Goal: Check status: Check status

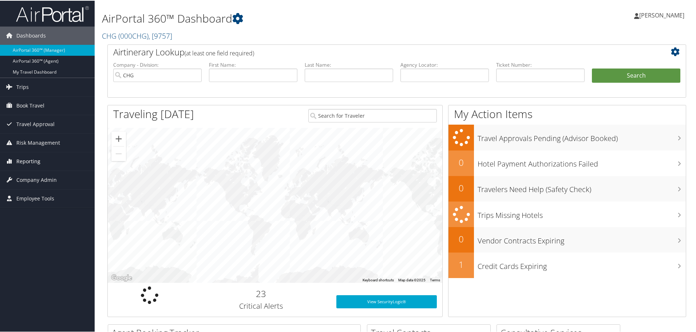
click at [31, 158] on span "Reporting" at bounding box center [28, 160] width 24 height 18
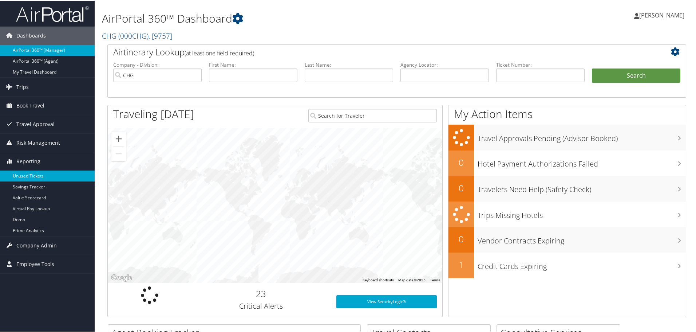
click at [32, 175] on link "Unused Tickets" at bounding box center [47, 175] width 95 height 11
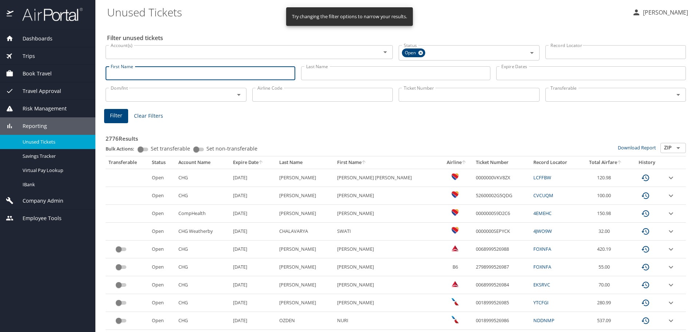
click at [128, 73] on input "First Name" at bounding box center [201, 73] width 190 height 14
type input "tammy"
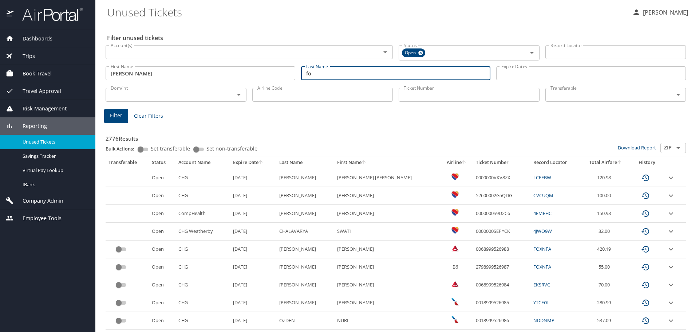
type input "f"
type input "dorfman"
click at [114, 116] on span "Filter" at bounding box center [116, 115] width 12 height 9
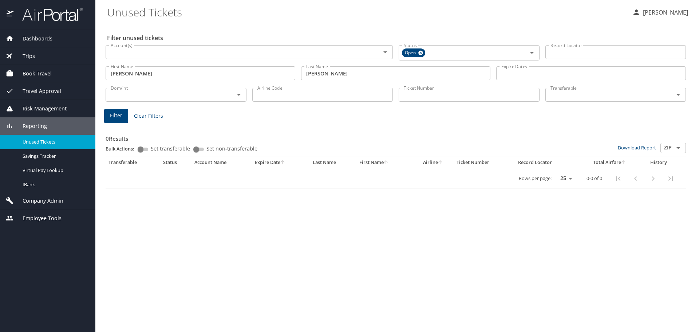
click at [141, 116] on span "Clear Filters" at bounding box center [148, 115] width 29 height 9
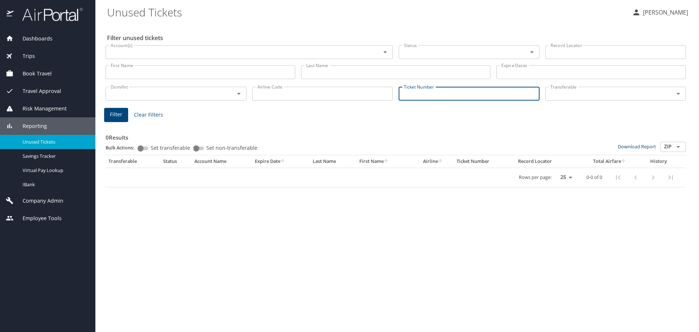
paste input "0017263456909"
type input "0017263456909"
click at [116, 115] on span "Filter" at bounding box center [116, 114] width 12 height 9
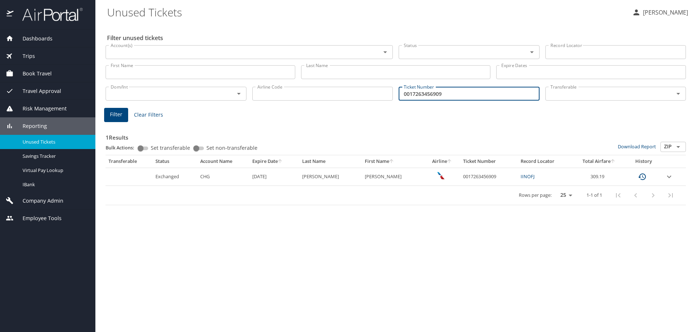
drag, startPoint x: 451, startPoint y: 95, endPoint x: 328, endPoint y: 94, distance: 122.3
click at [328, 94] on div "Dom/Int Dom/Int Airline Code Airline Code Ticket Number 0017263456909 Ticket Nu…" at bounding box center [396, 93] width 586 height 24
paste input "TKT:0017268678922 ISSUED:19JUN2025SLC PCC:P1CG IATA:46565363 NAME:DORFMAN/TAMMY…"
type input "TKT:0017268678922 ISSUED:19JUN2025SLC PCC:P1CG IATA:46565363 NAME:DORFMAN/TAMMY…"
drag, startPoint x: 532, startPoint y: 93, endPoint x: 180, endPoint y: 77, distance: 352.7
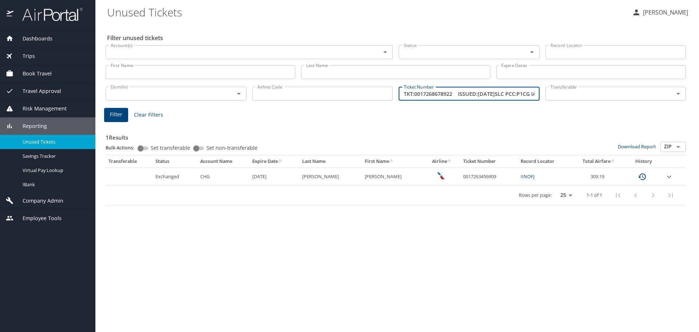
click at [182, 77] on div "Filter unused tickets Account(s) Account(s) Status Status Record Locator Record…" at bounding box center [397, 177] width 580 height 308
click at [562, 49] on input "Record Locator" at bounding box center [615, 52] width 141 height 14
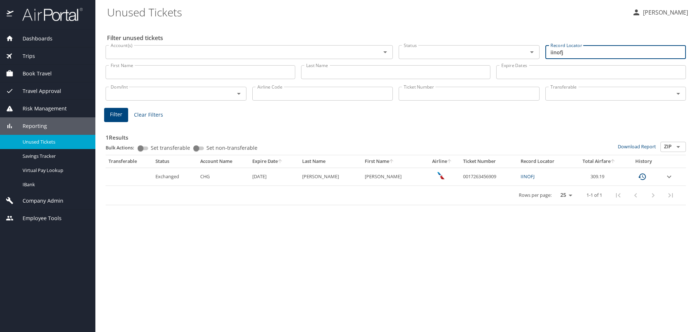
type input "iinofj"
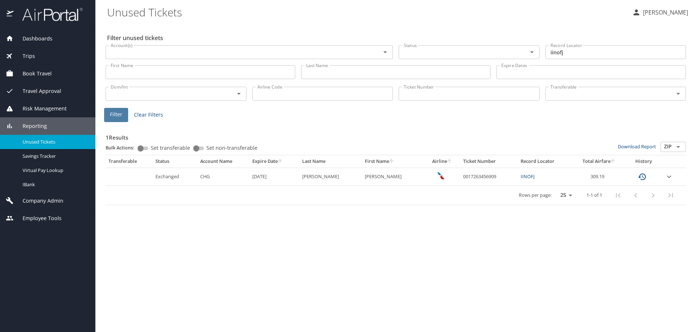
click at [112, 114] on span "Filter" at bounding box center [116, 114] width 12 height 9
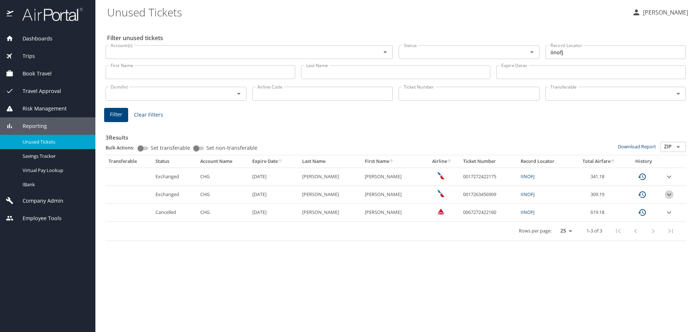
click at [668, 178] on icon "expand row" at bounding box center [669, 176] width 4 height 3
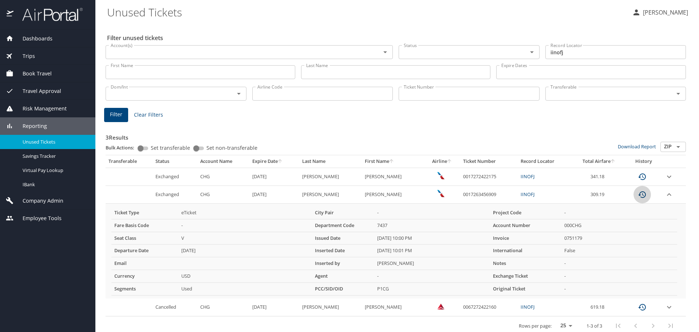
click at [638, 181] on icon "custom pagination table" at bounding box center [642, 176] width 9 height 9
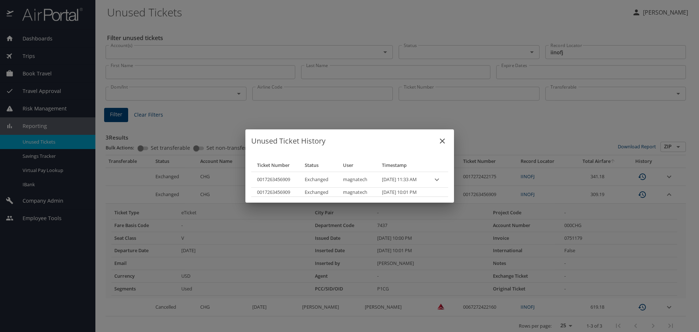
click at [447, 141] on icon "close" at bounding box center [442, 140] width 9 height 9
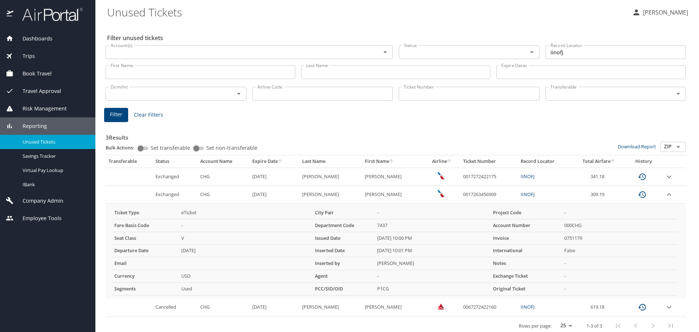
click at [43, 36] on span "Dashboards" at bounding box center [32, 39] width 39 height 8
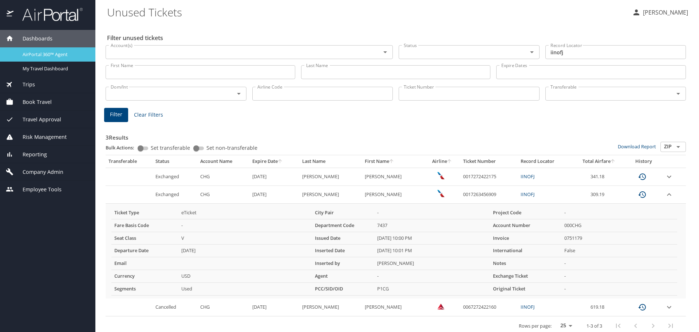
click at [45, 54] on span "AirPortal 360™ Agent" at bounding box center [55, 54] width 64 height 7
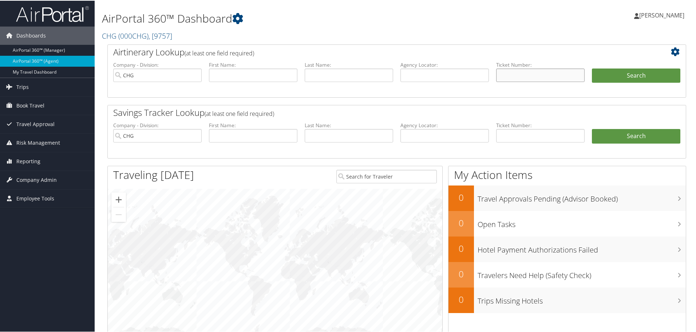
paste input "0017263456909"
type input "0017263456909"
click at [609, 74] on button "Search" at bounding box center [636, 75] width 88 height 15
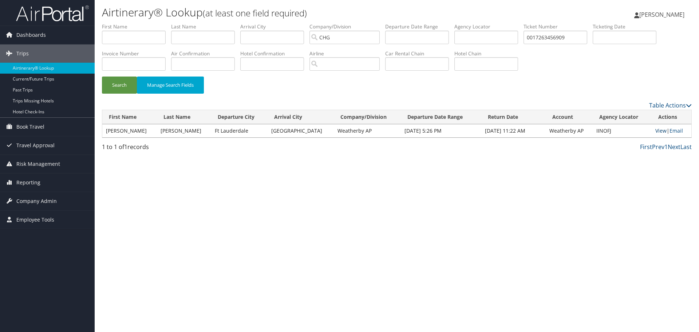
click at [655, 132] on link "View" at bounding box center [660, 130] width 11 height 7
drag, startPoint x: 545, startPoint y: 39, endPoint x: 462, endPoint y: 43, distance: 82.3
click at [464, 23] on ul "First Name Last Name Departure City Arrival City Company/Division CHG Airport/C…" at bounding box center [397, 23] width 590 height 0
paste input "0017272422175"
type input "0017272422175"
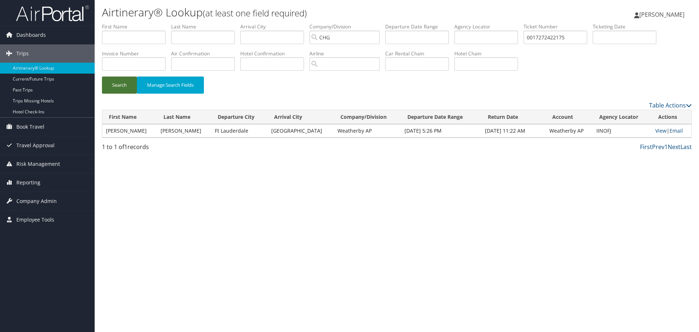
click at [119, 86] on button "Search" at bounding box center [119, 84] width 35 height 17
click at [655, 130] on link "View" at bounding box center [660, 130] width 11 height 7
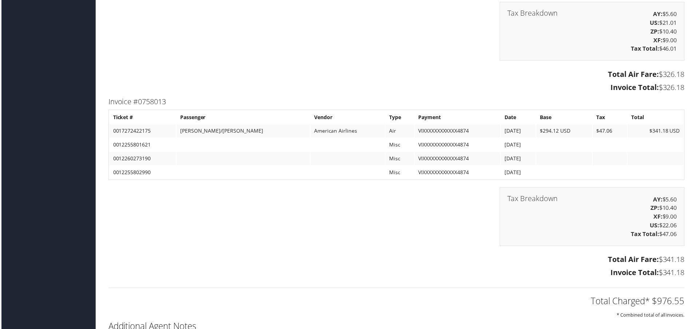
scroll to position [1965, 0]
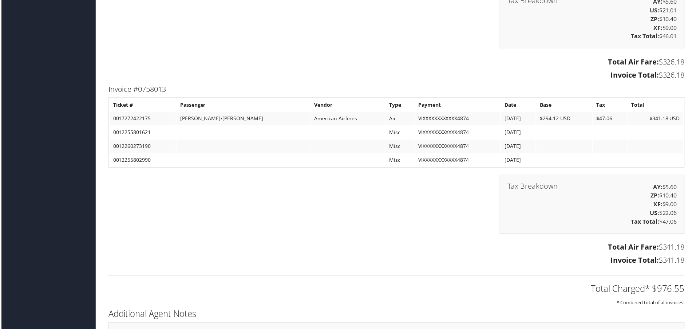
click at [272, 249] on h3 "Total Air Fare: $341.18" at bounding box center [396, 248] width 579 height 10
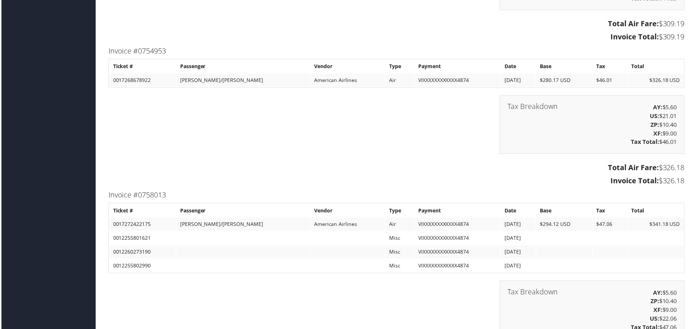
scroll to position [1929, 0]
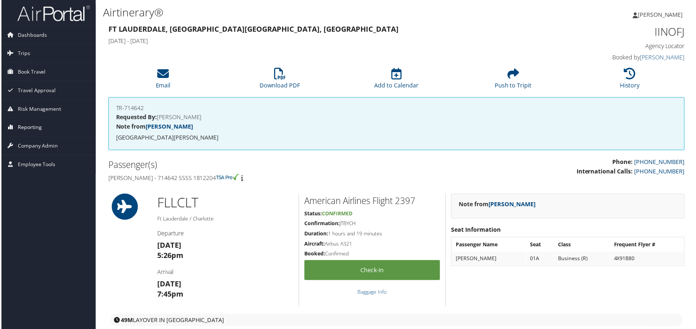
click at [30, 128] on span "Reporting" at bounding box center [28, 128] width 24 height 18
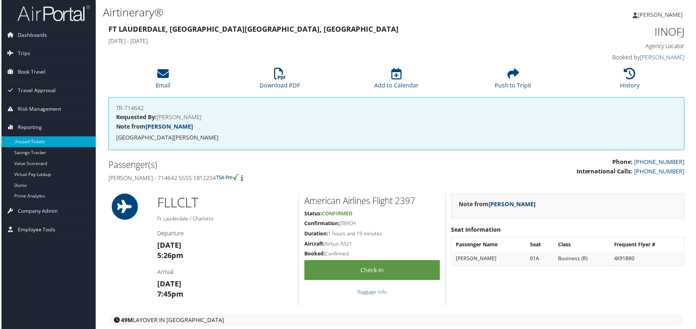
click at [26, 143] on link "Unused Tickets" at bounding box center [47, 142] width 95 height 11
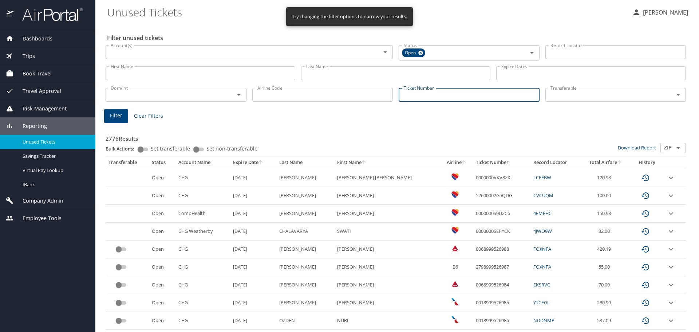
paste input "0017263456909"
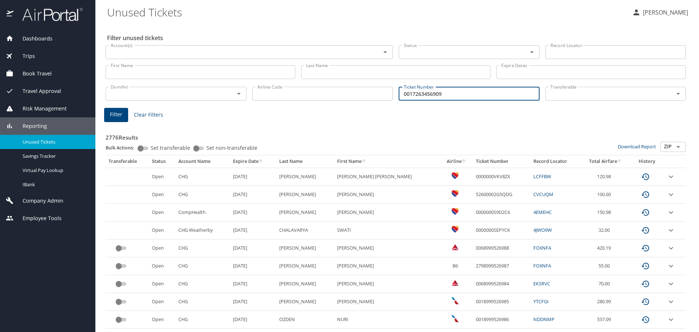
type input "0017263456909"
click at [118, 114] on span "Filter" at bounding box center [116, 114] width 12 height 9
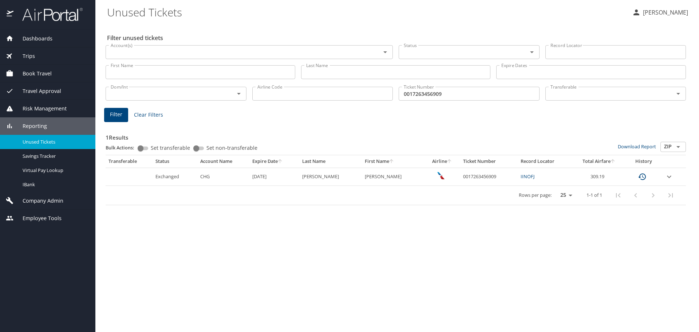
click at [668, 176] on icon "expand row" at bounding box center [669, 176] width 9 height 9
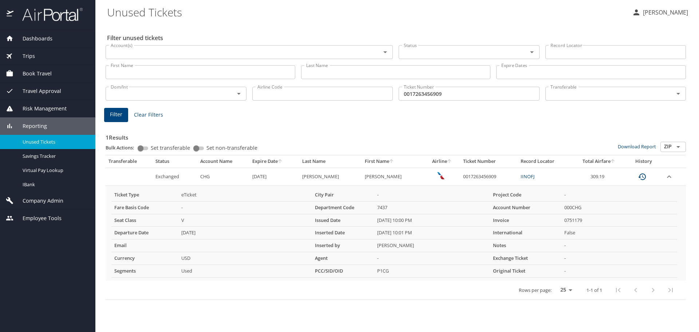
click at [249, 270] on td "Used" at bounding box center [245, 271] width 134 height 13
